Goal: Task Accomplishment & Management: Use online tool/utility

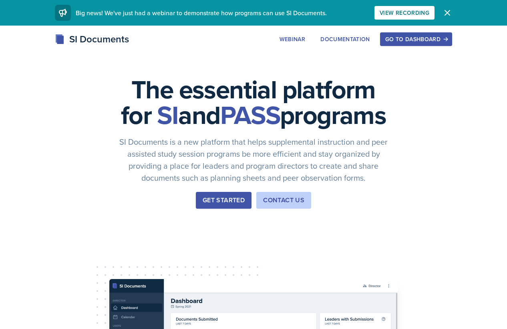
click at [432, 34] on button "Go to Dashboard" at bounding box center [416, 39] width 72 height 14
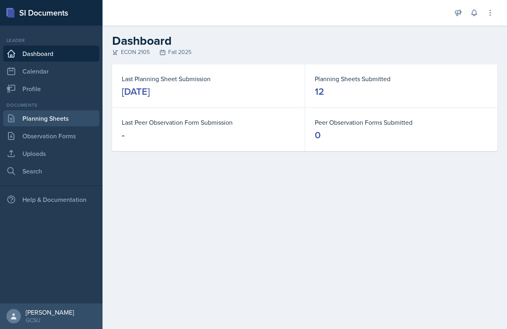
click at [53, 118] on link "Planning Sheets" at bounding box center [51, 118] width 96 height 16
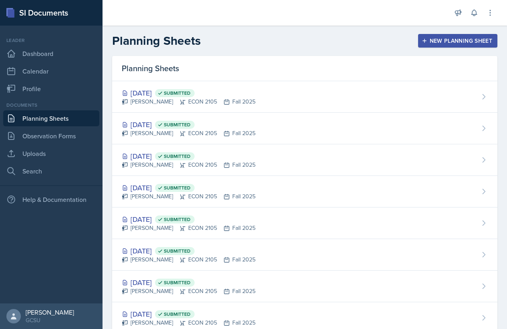
click at [418, 35] on button "New Planning Sheet" at bounding box center [457, 41] width 79 height 14
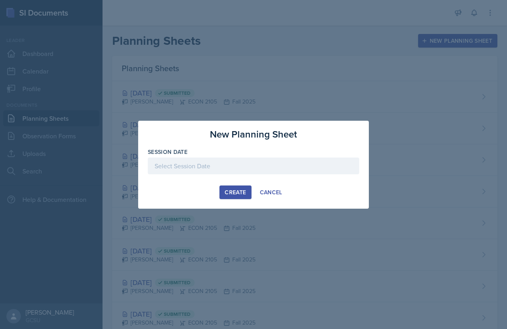
click at [230, 173] on div at bounding box center [253, 166] width 211 height 17
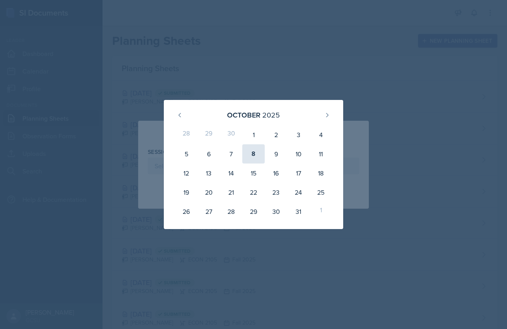
click at [254, 151] on div "8" at bounding box center [253, 154] width 22 height 19
type input "[DATE]"
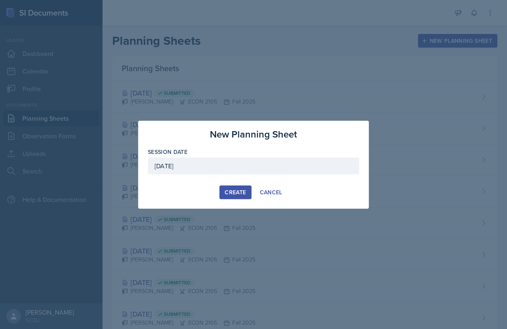
click at [237, 191] on div "Create" at bounding box center [235, 192] width 21 height 6
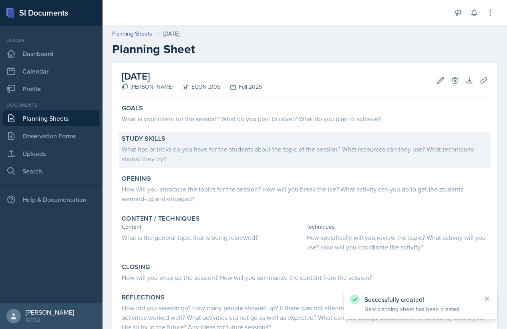
click at [167, 139] on div "Study Skills" at bounding box center [305, 139] width 366 height 8
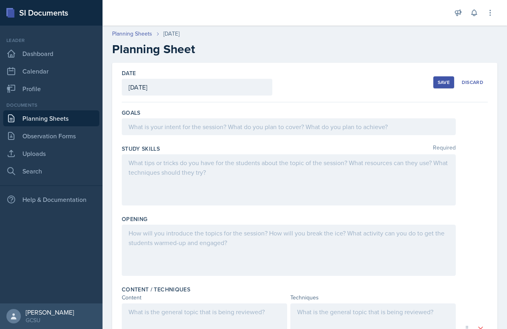
click at [197, 133] on div at bounding box center [289, 126] width 334 height 17
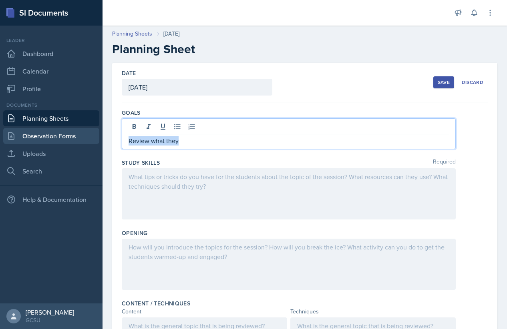
drag, startPoint x: 183, startPoint y: 145, endPoint x: 72, endPoint y: 137, distance: 111.6
click at [73, 138] on div "SI Documents Leader Dashboard Calendar Profile Documents Planning Sheets Observ…" at bounding box center [253, 164] width 507 height 329
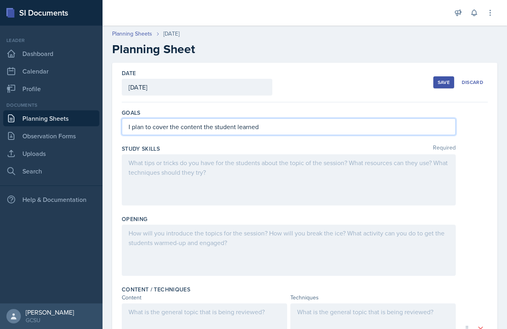
click at [237, 124] on p "I plan to cover the content the student learned" at bounding box center [289, 127] width 320 height 10
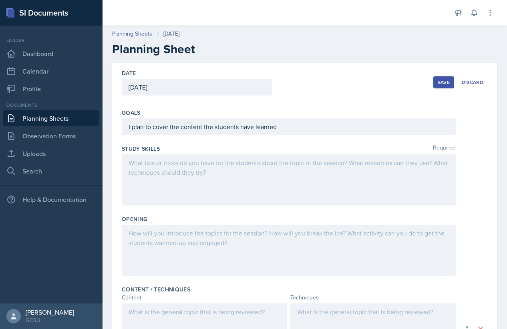
click at [288, 134] on div "I plan to cover the content the students have learned" at bounding box center [289, 126] width 334 height 17
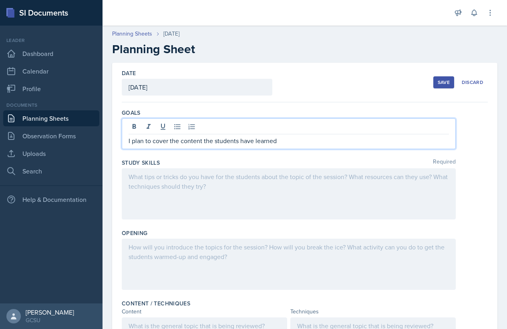
click at [286, 134] on div at bounding box center [289, 127] width 320 height 13
click at [289, 136] on p "I plan to cover the content the students have learned" at bounding box center [289, 141] width 320 height 10
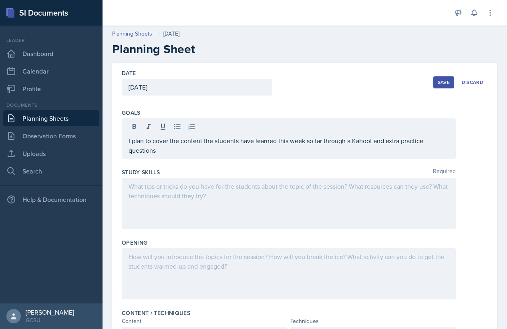
click at [175, 201] on div at bounding box center [289, 203] width 334 height 51
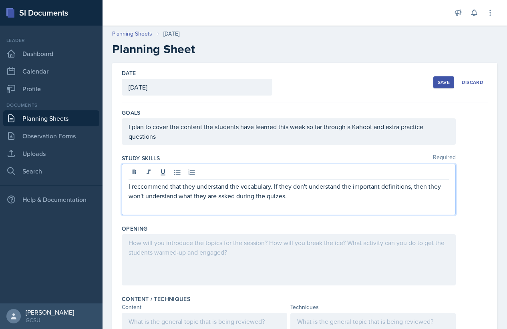
click at [155, 137] on p "I plan to cover the content the students have learned this week so far through …" at bounding box center [289, 131] width 320 height 19
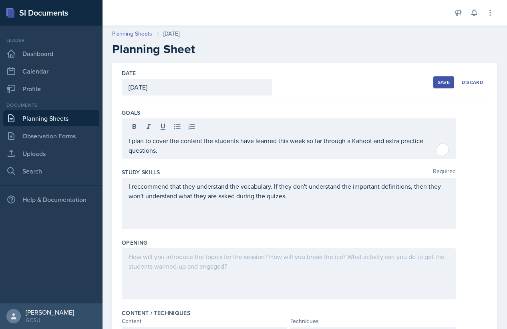
click at [149, 246] on div "Opening" at bounding box center [305, 243] width 366 height 8
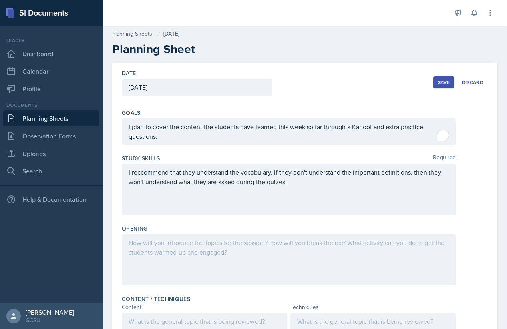
click at [157, 254] on div at bounding box center [289, 260] width 334 height 51
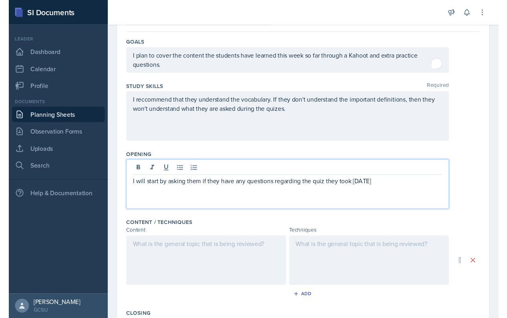
scroll to position [79, 0]
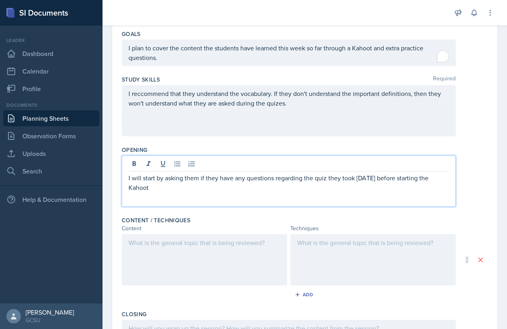
click at [202, 240] on div at bounding box center [204, 260] width 165 height 51
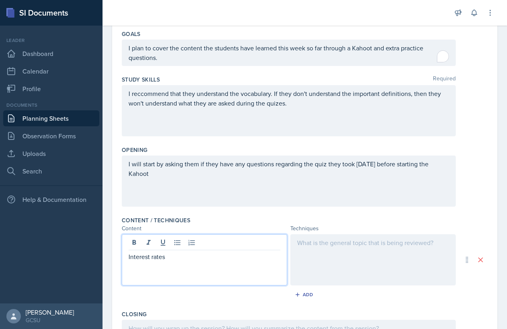
click at [346, 235] on div at bounding box center [372, 260] width 165 height 51
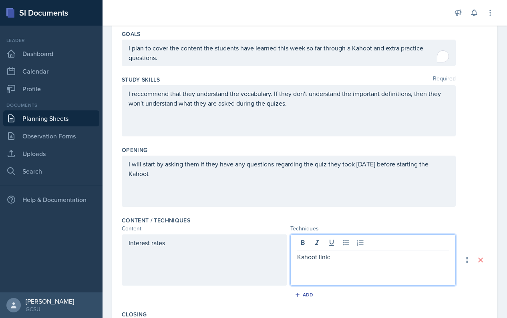
click at [127, 240] on div "Interest rates" at bounding box center [204, 260] width 165 height 51
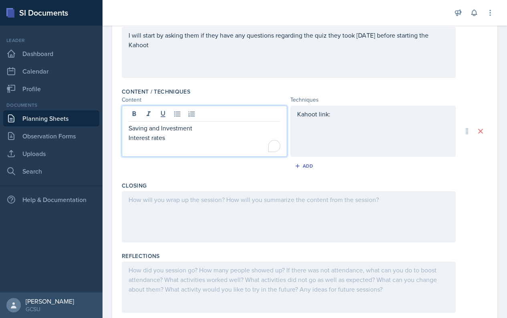
scroll to position [207, 0]
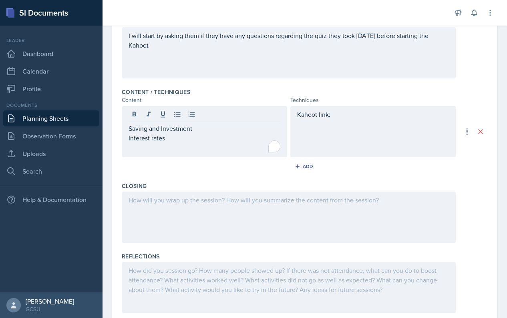
click at [322, 240] on div at bounding box center [289, 217] width 334 height 51
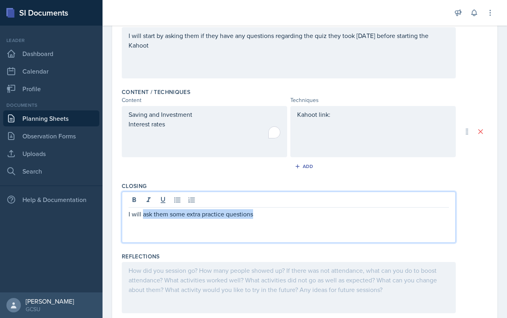
drag, startPoint x: 260, startPoint y: 212, endPoint x: 143, endPoint y: 210, distance: 117.3
click at [143, 210] on p "I will ask them some extra practice questions" at bounding box center [289, 214] width 320 height 10
click at [141, 214] on p "I will come up with some practice questions for them if they don" at bounding box center [289, 214] width 320 height 10
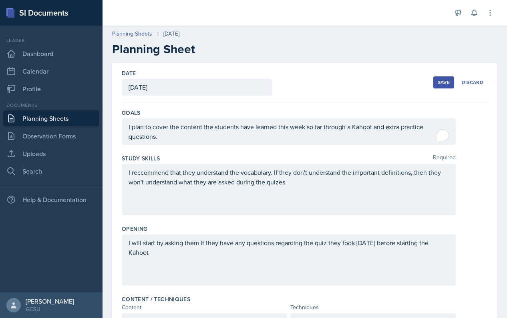
scroll to position [0, 0]
click at [444, 92] on div "Date [DATE] [DATE] 28 29 30 1 2 3 4 5 6 7 8 9 10 11 12 13 14 15 16 17 18 19 20 …" at bounding box center [305, 83] width 366 height 40
click at [437, 82] on button "Save" at bounding box center [443, 82] width 21 height 12
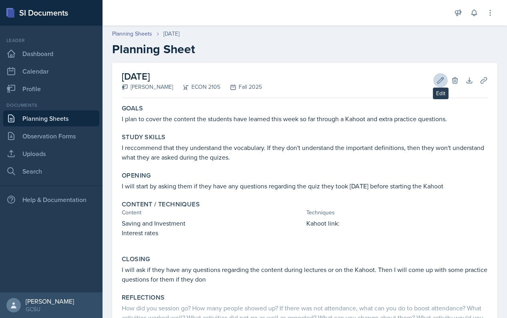
click at [436, 76] on button "Edit" at bounding box center [440, 80] width 14 height 14
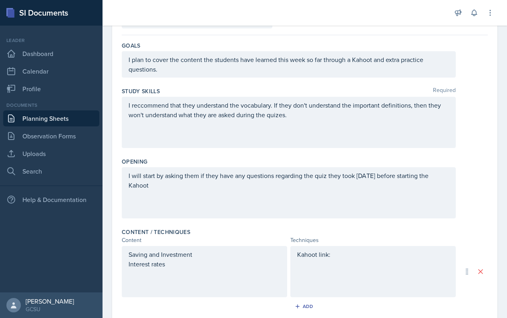
scroll to position [78, 0]
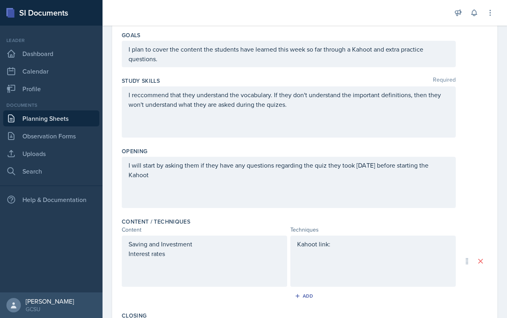
click at [346, 252] on div "Kahoot link:" at bounding box center [372, 261] width 165 height 51
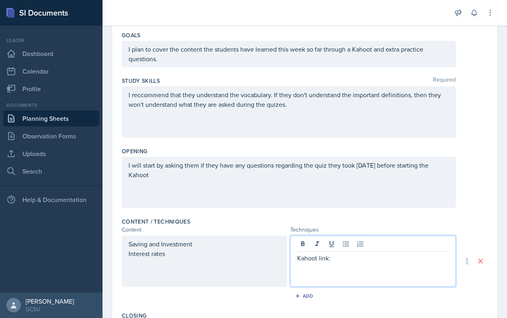
click at [346, 259] on p "Kahoot link:" at bounding box center [373, 258] width 152 height 10
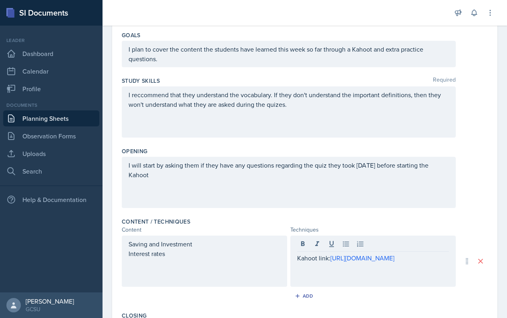
click at [470, 211] on div "Opening I will start by asking them if they have any questions regarding the qu…" at bounding box center [305, 179] width 366 height 70
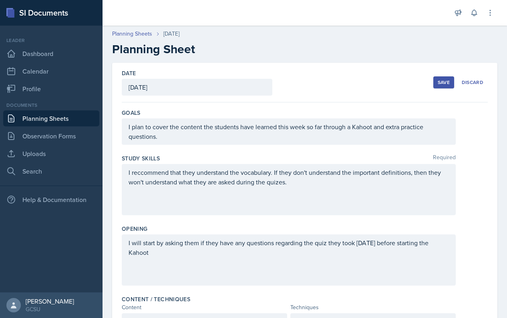
scroll to position [0, 0]
click at [428, 78] on div "Date [DATE] [DATE] 28 29 30 1 2 3 4 5 6 7 8 9 10 11 12 13 14 15 16 17 18 19 20 …" at bounding box center [305, 83] width 366 height 40
click at [441, 80] on div "Save" at bounding box center [444, 82] width 12 height 6
